Goal: Information Seeking & Learning: Learn about a topic

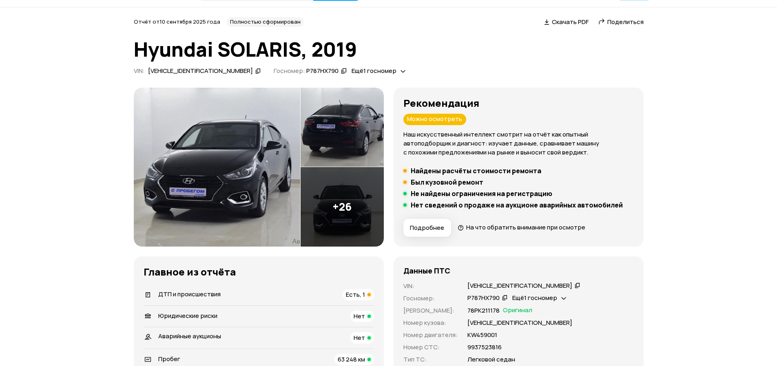
scroll to position [41, 0]
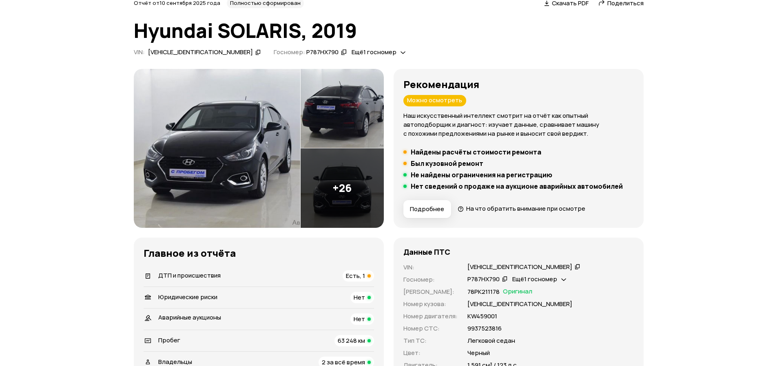
click at [406, 163] on div at bounding box center [405, 163] width 3 height 3
click at [406, 153] on div at bounding box center [405, 152] width 3 height 3
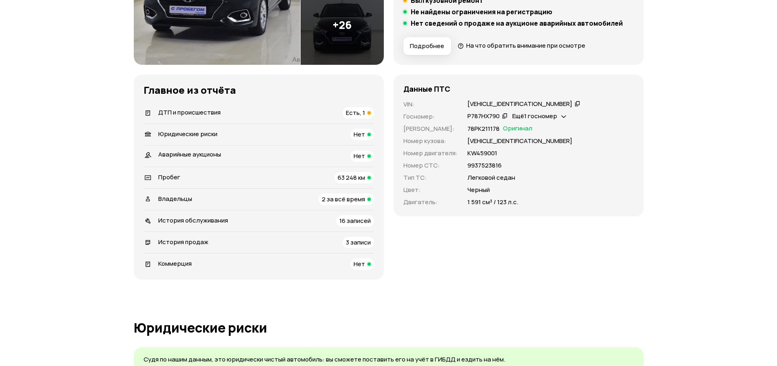
click at [364, 113] on span "Есть, 1" at bounding box center [355, 113] width 19 height 9
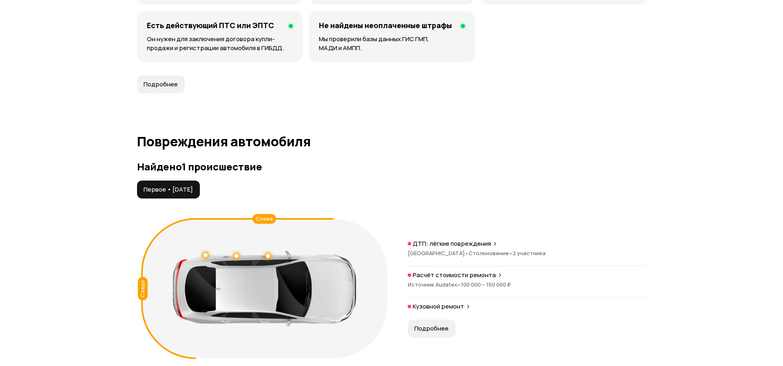
scroll to position [845, 0]
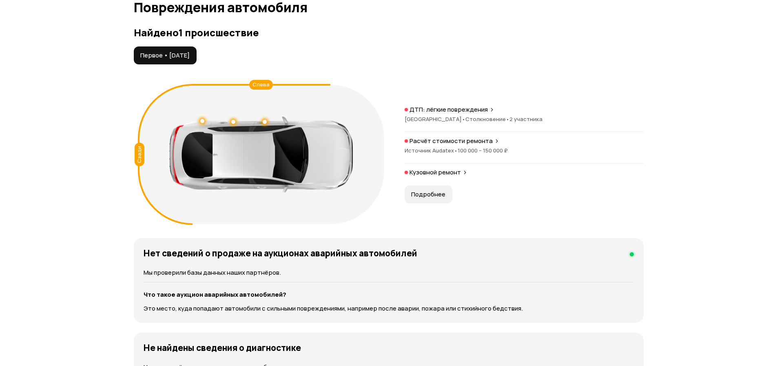
click at [482, 110] on p "ДТП: лёгкие повреждения" at bounding box center [449, 110] width 78 height 8
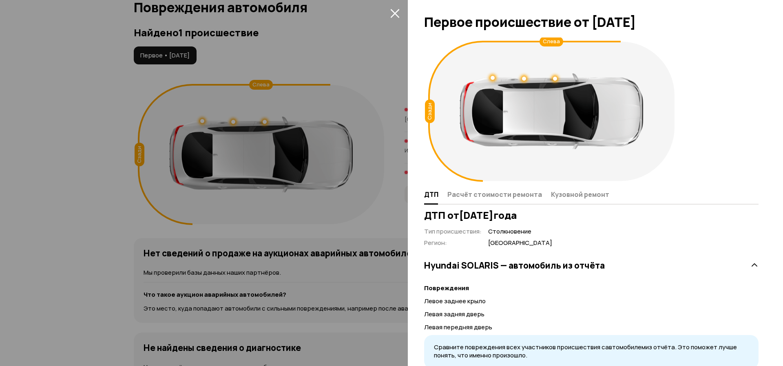
click at [494, 78] on div at bounding box center [493, 78] width 4 height 4
click at [528, 77] on div at bounding box center [552, 111] width 184 height 76
drag, startPoint x: 522, startPoint y: 79, endPoint x: 527, endPoint y: 79, distance: 5.3
click at [522, 79] on div at bounding box center [524, 79] width 4 height 4
click at [560, 78] on div at bounding box center [552, 111] width 184 height 76
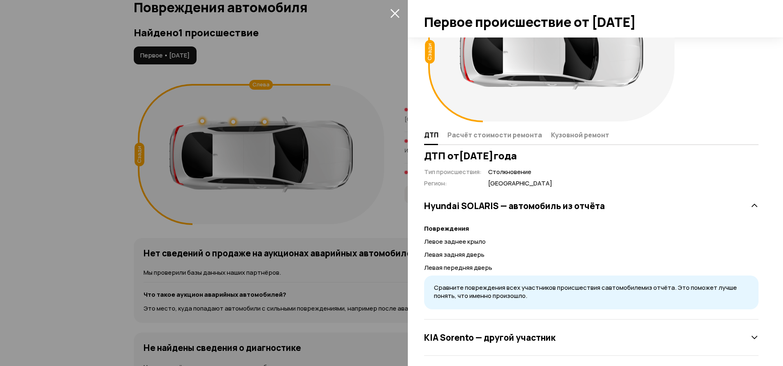
scroll to position [66, 0]
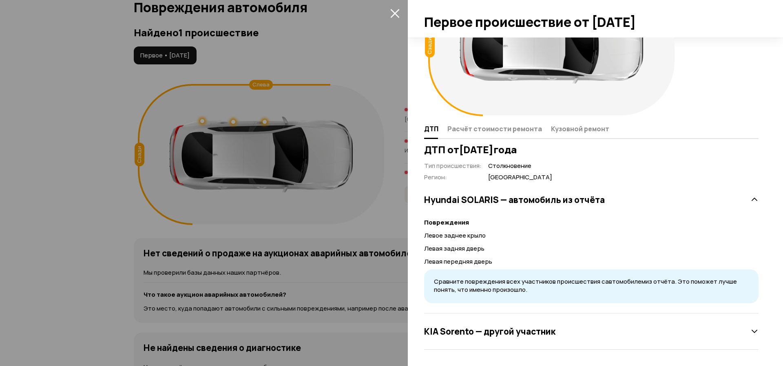
click at [497, 123] on button "Расчёт стоимости ремонта" at bounding box center [497, 129] width 104 height 16
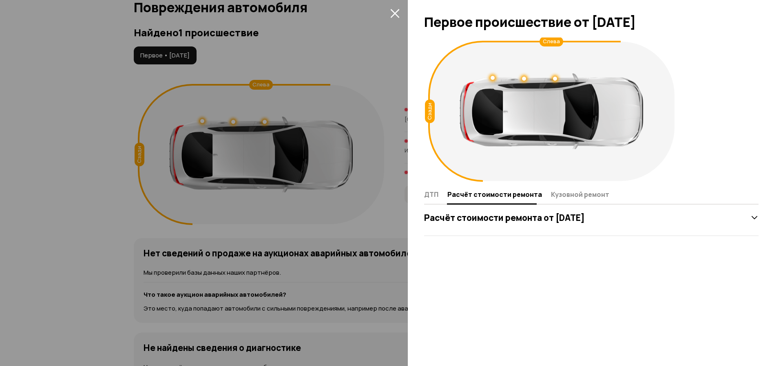
scroll to position [0, 0]
click at [570, 198] on span "Кузовной ремонт" at bounding box center [580, 195] width 58 height 8
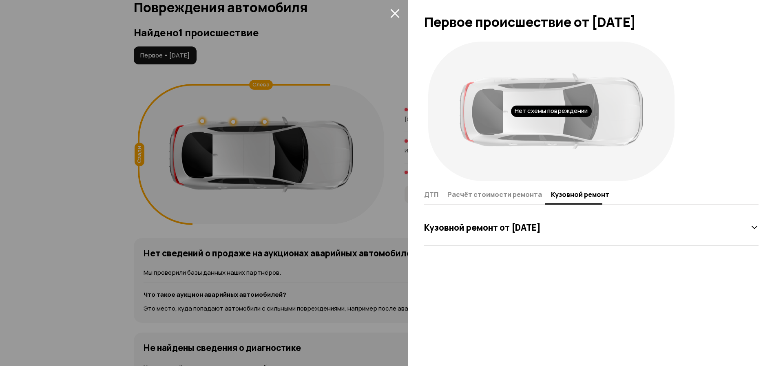
click at [741, 231] on div "Кузовной ремонт от [DATE]" at bounding box center [591, 228] width 335 height 16
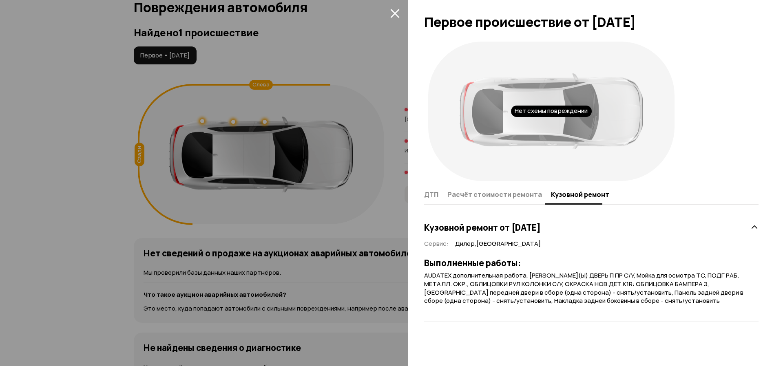
click at [508, 193] on span "Расчёт стоимости ремонта" at bounding box center [495, 195] width 95 height 8
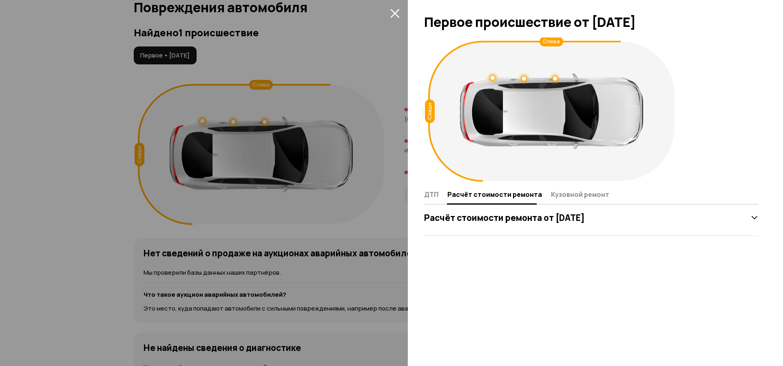
click at [752, 219] on icon at bounding box center [755, 218] width 8 height 8
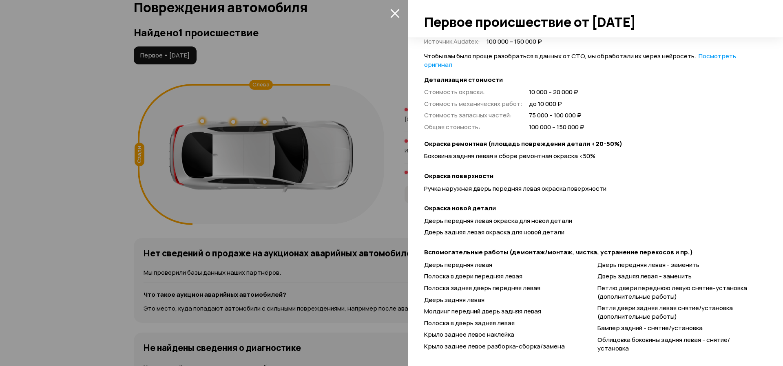
scroll to position [204, 0]
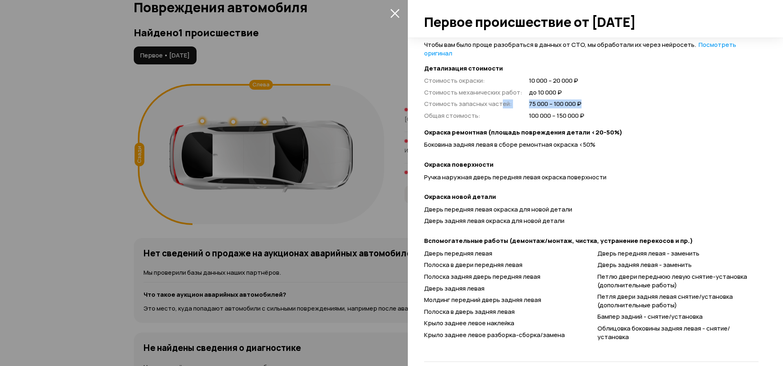
drag, startPoint x: 503, startPoint y: 113, endPoint x: 680, endPoint y: 104, distance: 177.3
click at [680, 104] on div "Стоимость окраски : 10 000 – 20 000 ₽ Стоимость механических работ : до 10 000 …" at bounding box center [591, 99] width 335 height 44
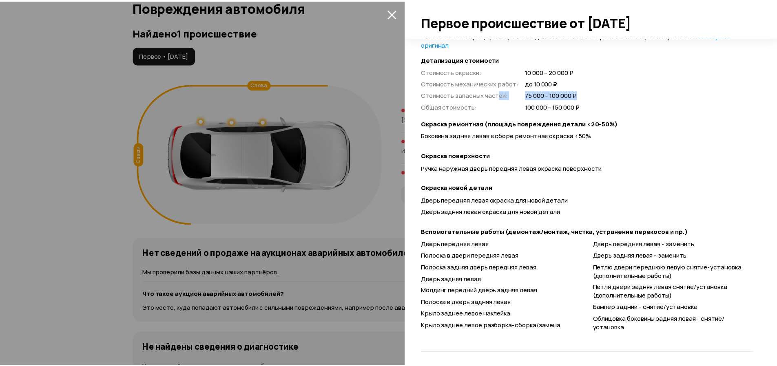
scroll to position [216, 0]
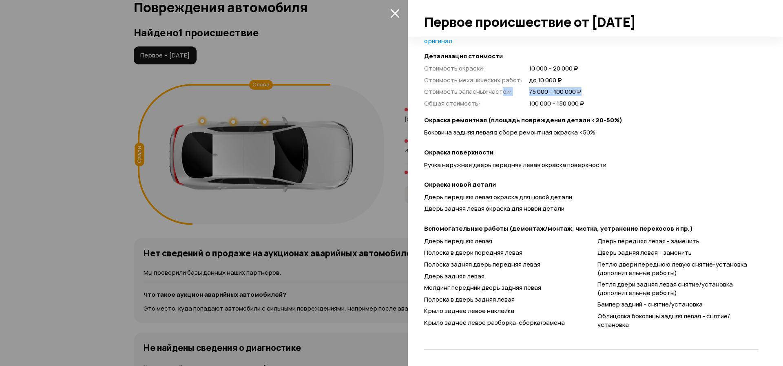
click at [389, 13] on button "закрыть" at bounding box center [394, 13] width 13 height 13
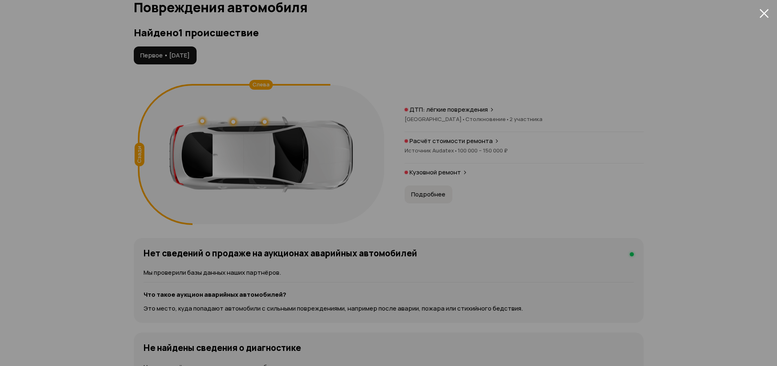
scroll to position [66, 0]
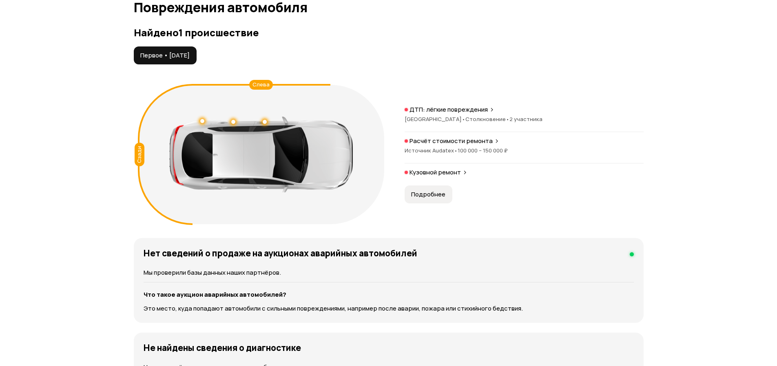
click at [450, 171] on p "Кузовной ремонт" at bounding box center [435, 173] width 51 height 8
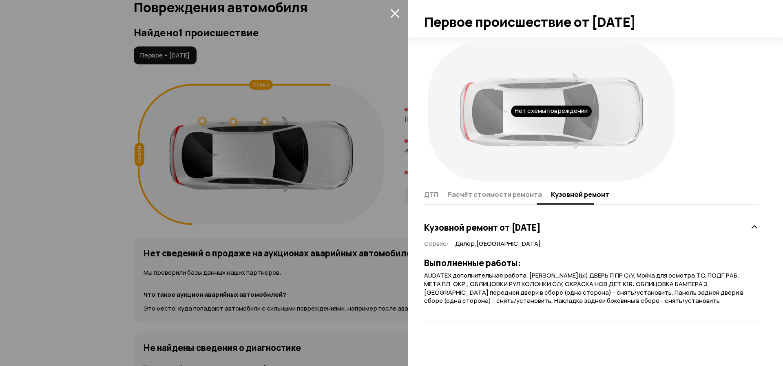
click at [497, 197] on span "Расчёт стоимости ремонта" at bounding box center [495, 195] width 95 height 8
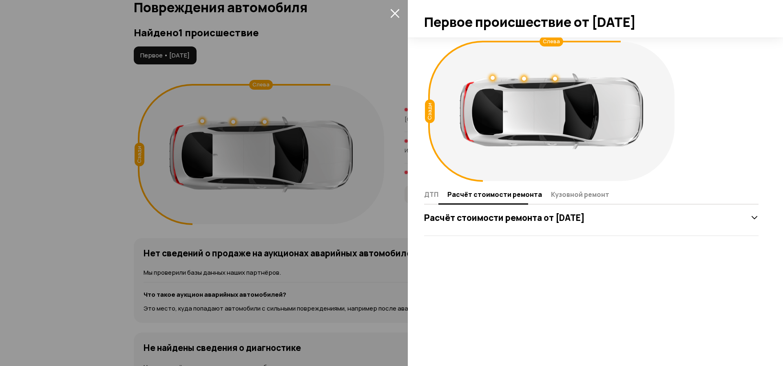
click at [424, 194] on div "Сзади Слева ДТП Расчёт стоимости ремонта Кузовной ремонт Расчёт стоимости ремон…" at bounding box center [595, 202] width 375 height 329
click at [432, 189] on button "ДТП" at bounding box center [434, 194] width 21 height 16
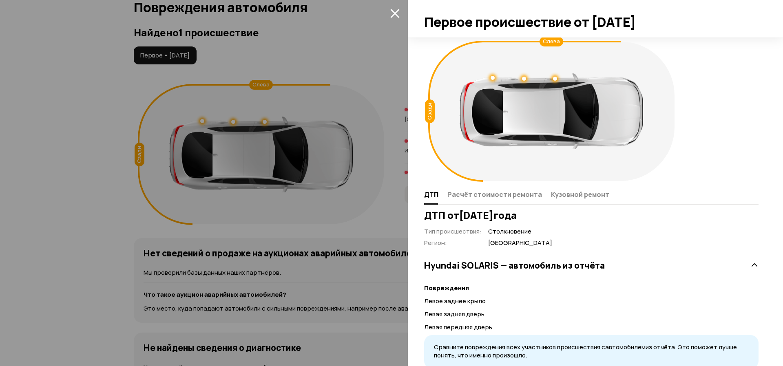
click at [391, 14] on icon "закрыть" at bounding box center [394, 13] width 9 height 9
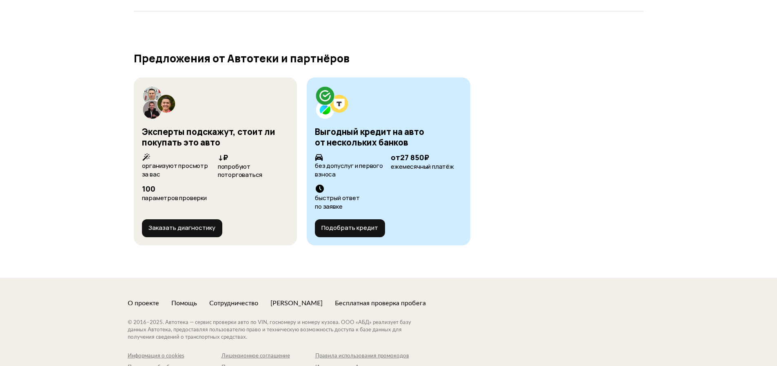
scroll to position [3049, 0]
